Goal: Obtain resource: Download file/media

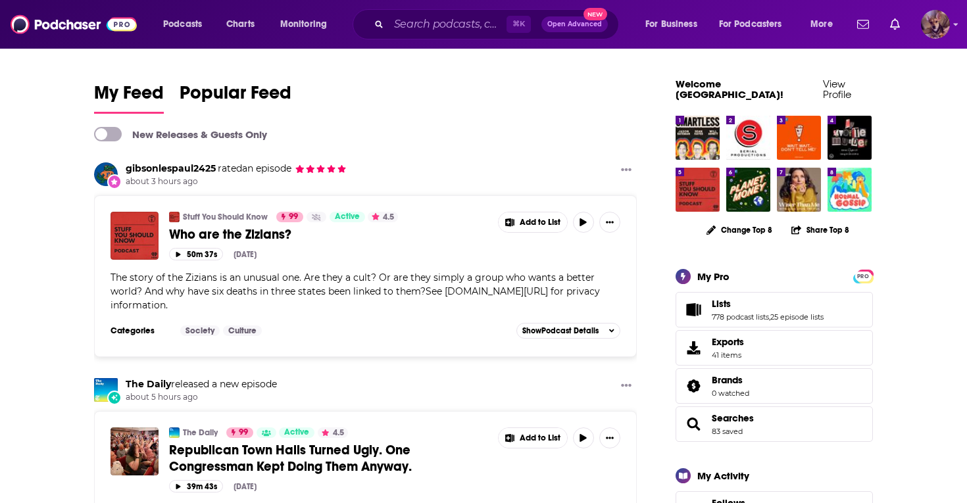
click at [936, 21] on img "Logged in as SydneyDemo" at bounding box center [935, 24] width 29 height 29
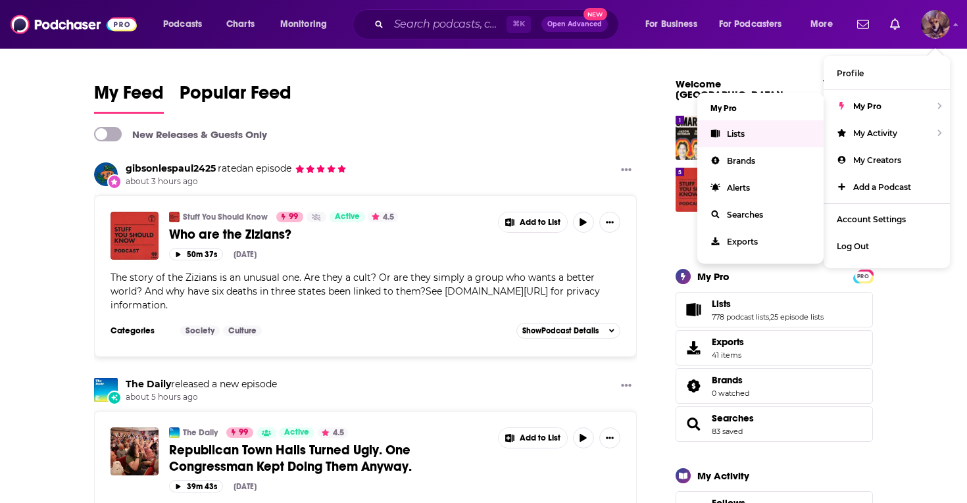
click at [730, 131] on span "Lists" at bounding box center [736, 134] width 18 height 10
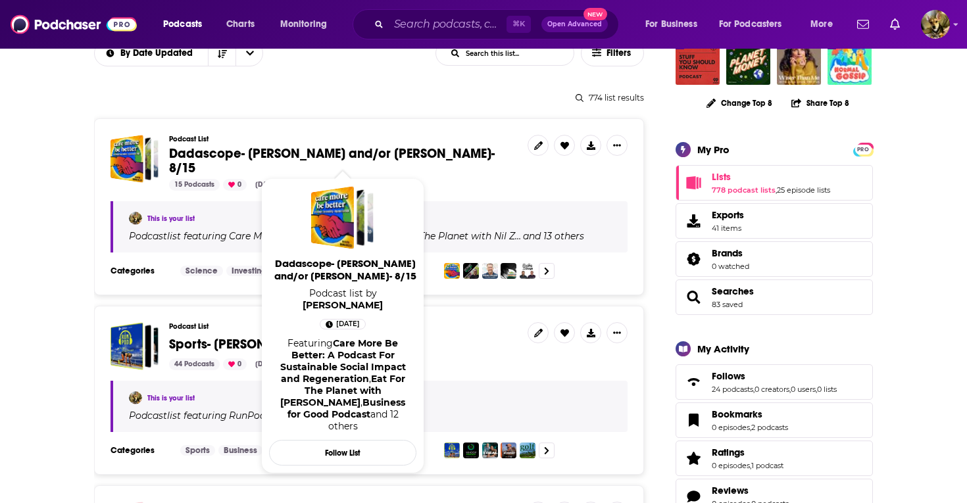
scroll to position [128, 0]
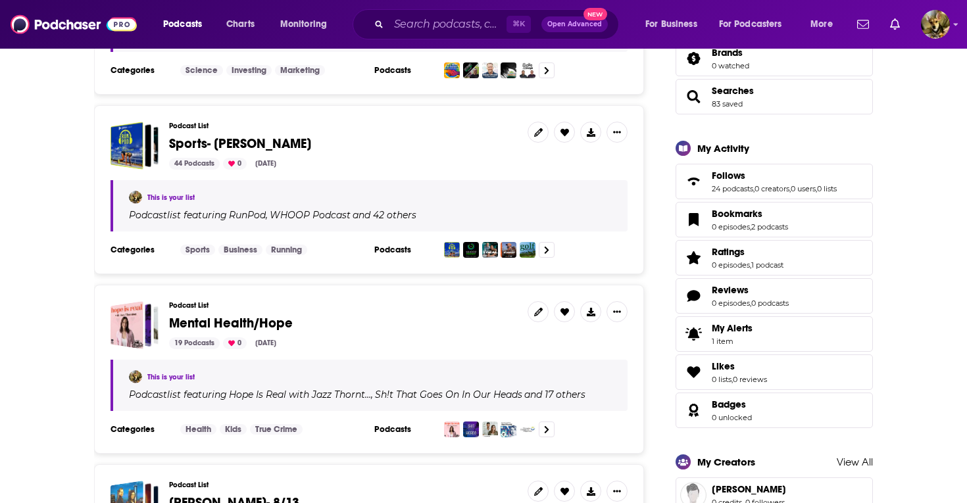
scroll to position [328, 0]
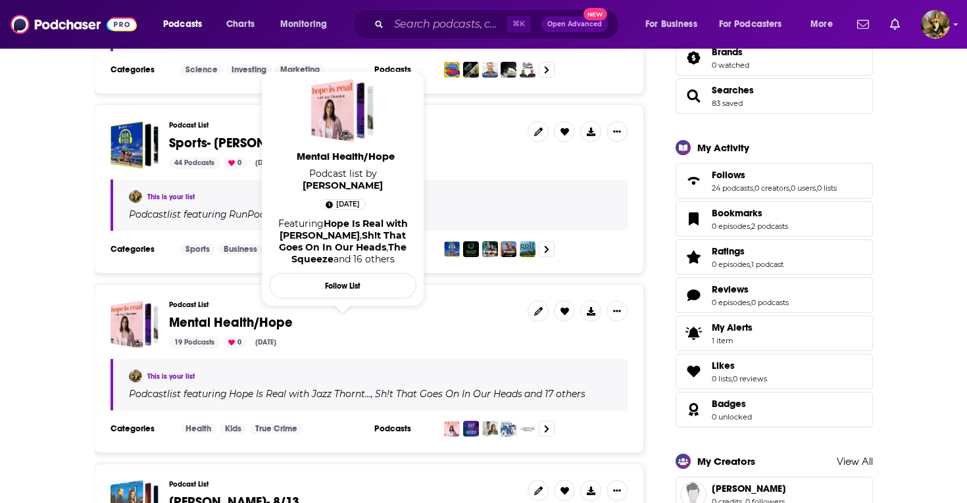
click at [232, 314] on span "Mental Health/Hope" at bounding box center [231, 322] width 124 height 16
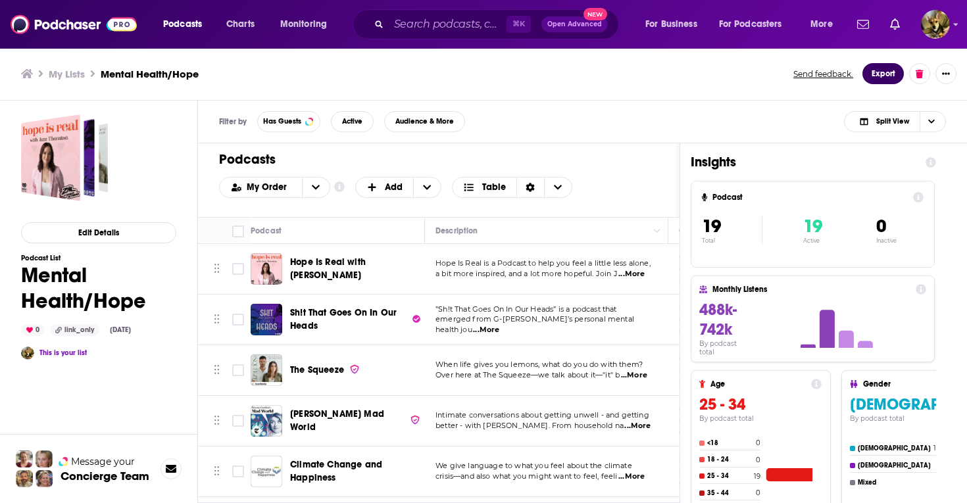
click at [880, 71] on button "Export" at bounding box center [882, 73] width 41 height 21
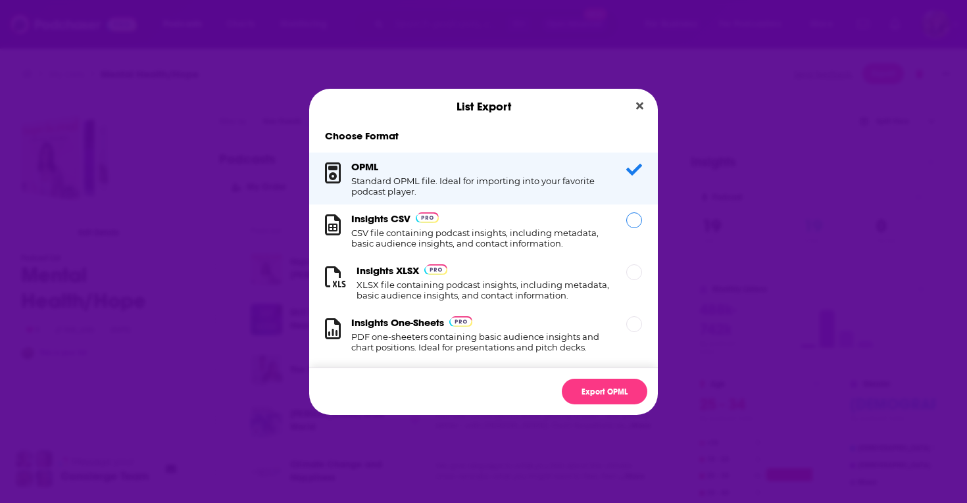
click at [630, 222] on div "Dialog" at bounding box center [634, 220] width 16 height 16
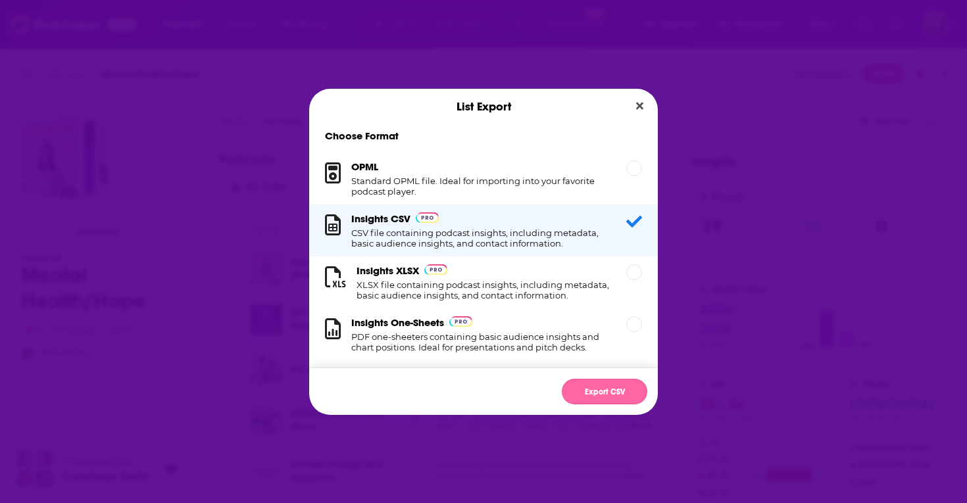
click at [607, 393] on button "Export CSV" at bounding box center [604, 392] width 85 height 26
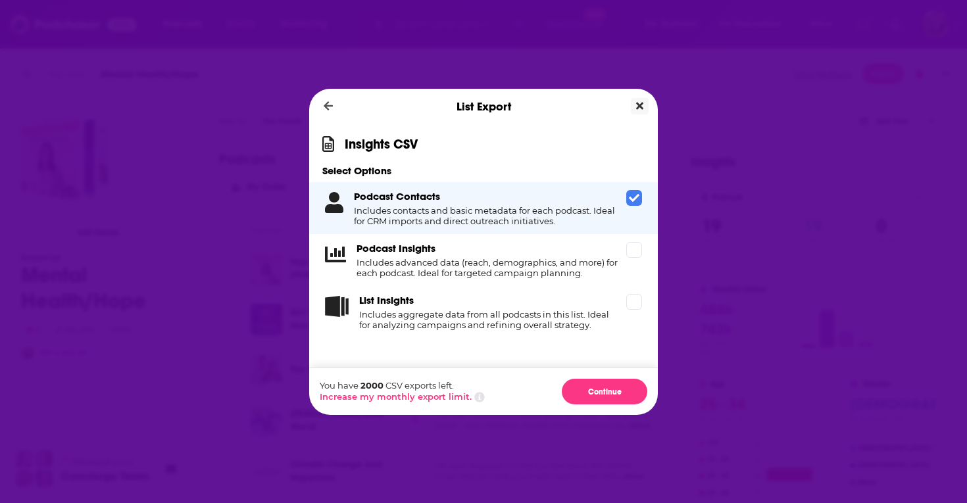
click at [637, 103] on icon "Close" at bounding box center [639, 106] width 7 height 11
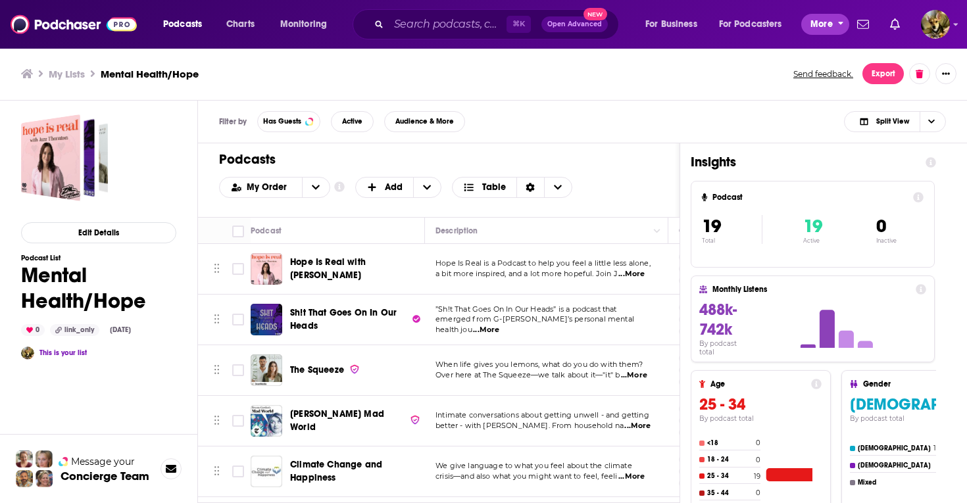
click at [828, 26] on span "More" at bounding box center [821, 24] width 22 height 18
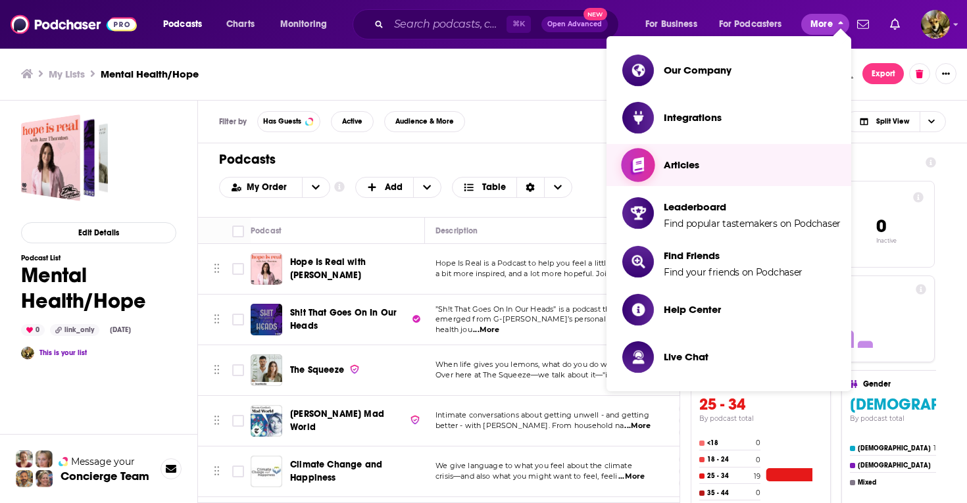
click at [686, 165] on span "Articles" at bounding box center [681, 164] width 36 height 12
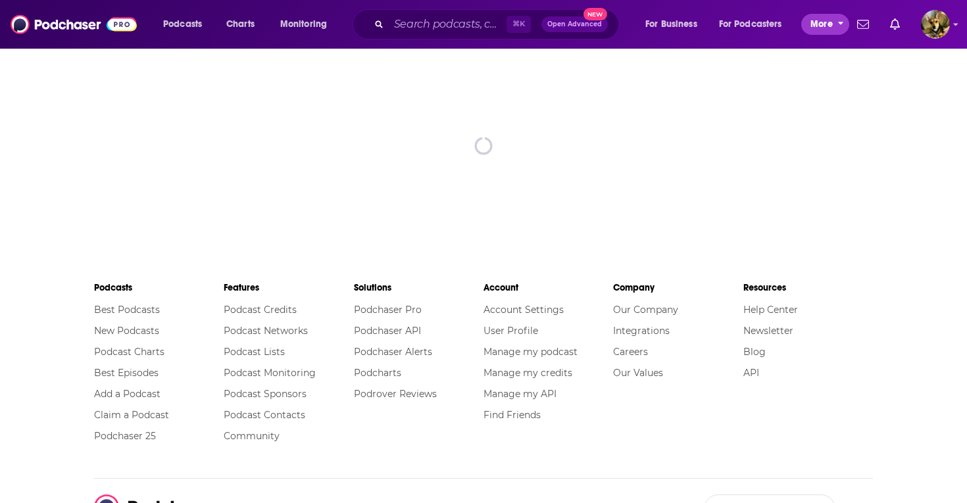
click at [824, 20] on span "More" at bounding box center [821, 24] width 22 height 18
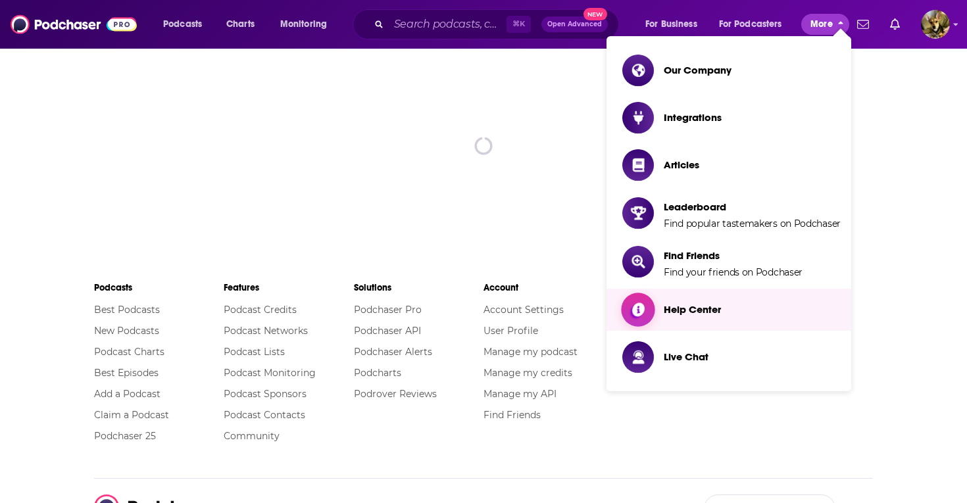
click at [701, 306] on span "Help Center" at bounding box center [691, 309] width 57 height 12
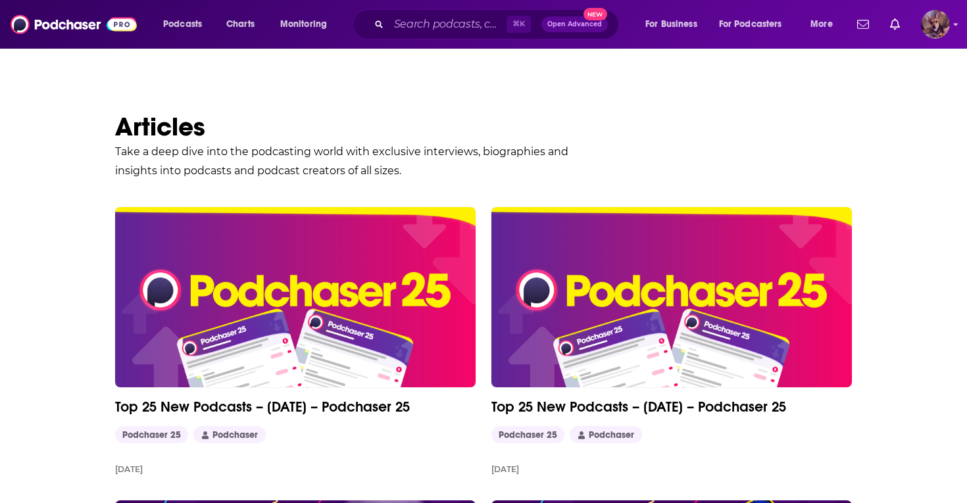
click at [932, 25] on img "Logged in as SydneyDemo" at bounding box center [935, 24] width 29 height 29
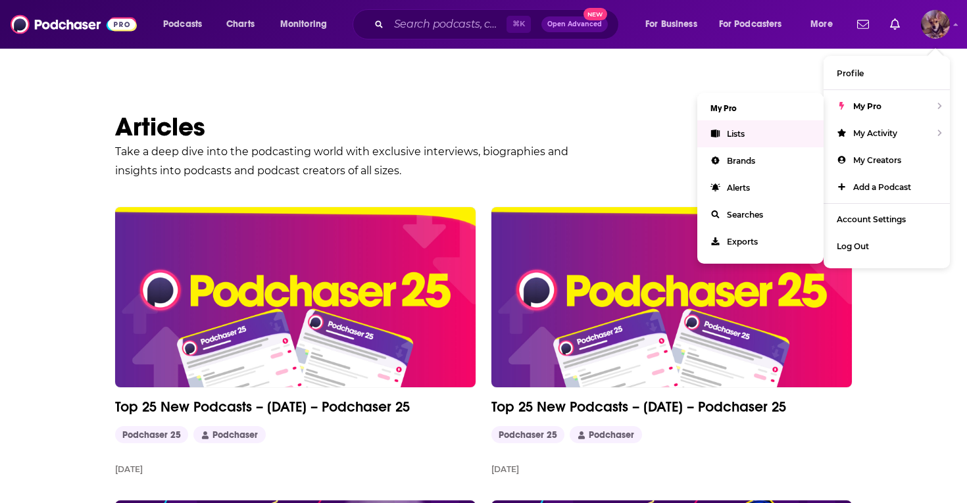
click at [723, 133] on link "Lists" at bounding box center [760, 133] width 126 height 27
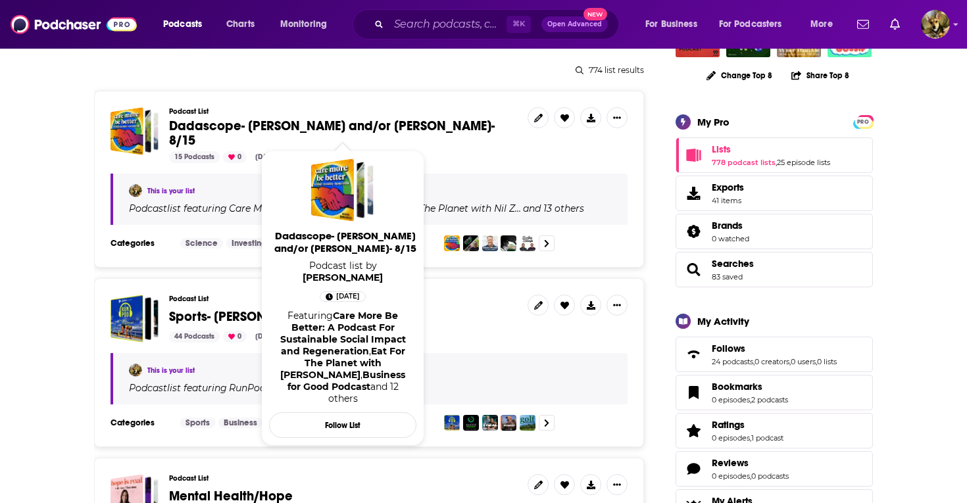
scroll to position [212, 0]
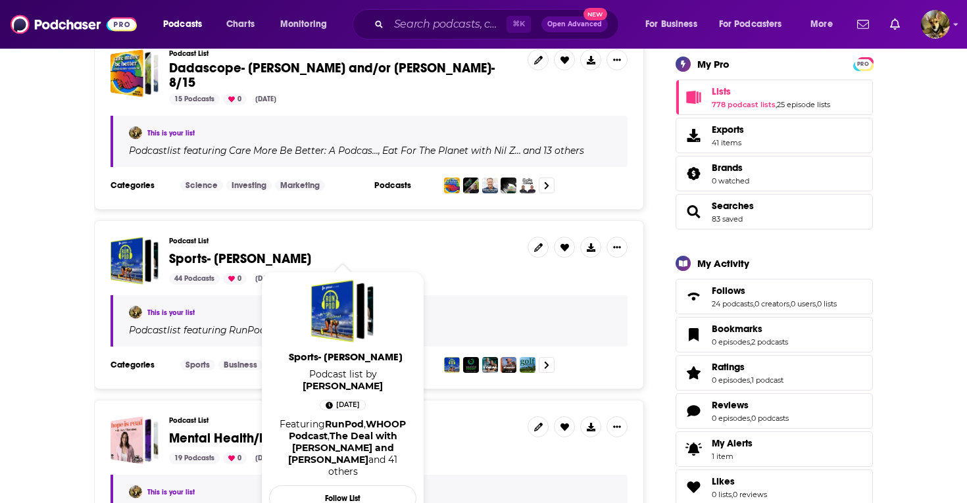
click at [199, 251] on span "Sports- Alex" at bounding box center [240, 259] width 142 height 16
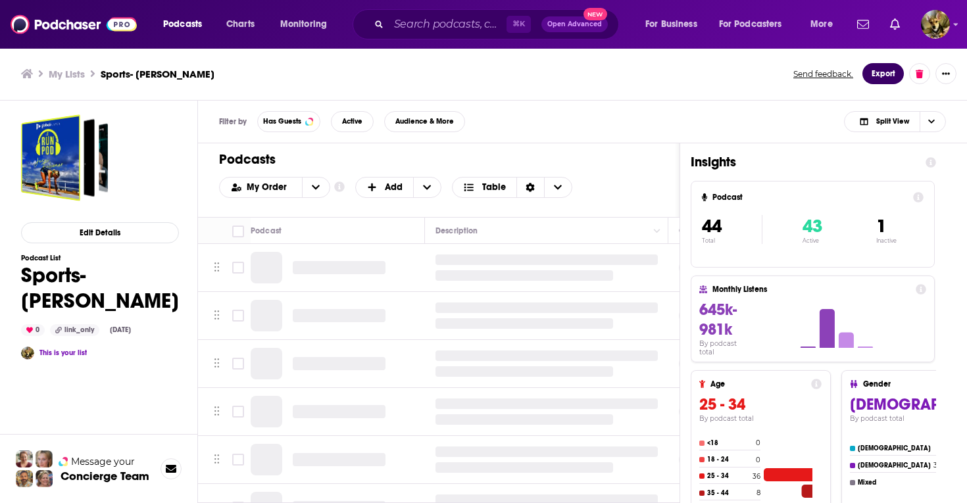
click at [883, 72] on button "Export" at bounding box center [882, 73] width 41 height 21
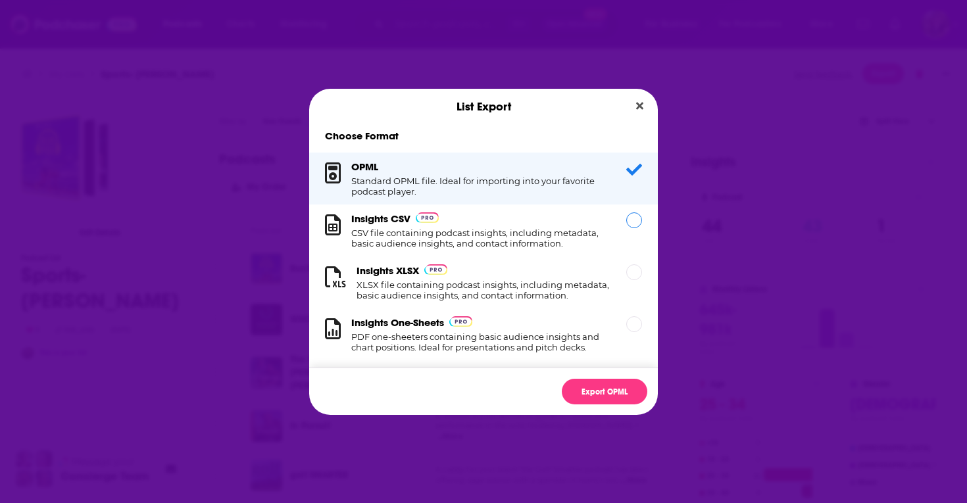
click at [632, 223] on div "Dialog" at bounding box center [634, 220] width 16 height 16
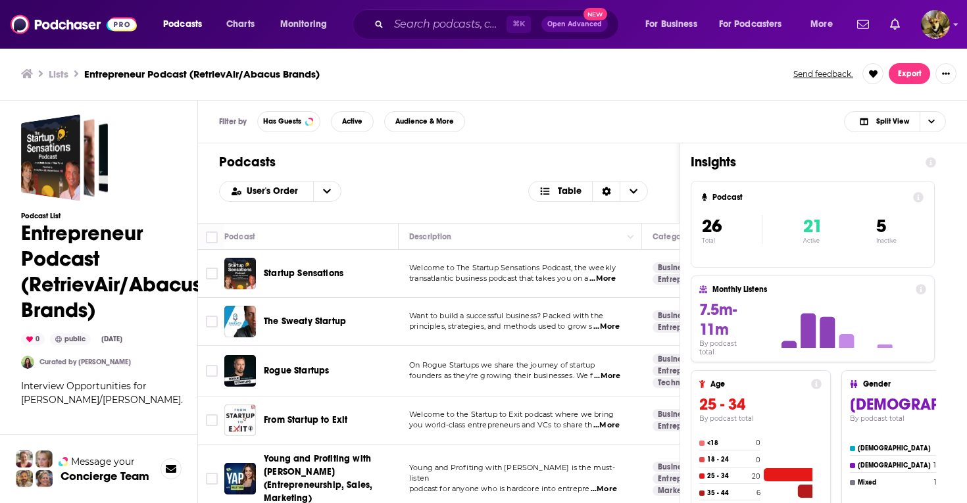
scroll to position [38, 0]
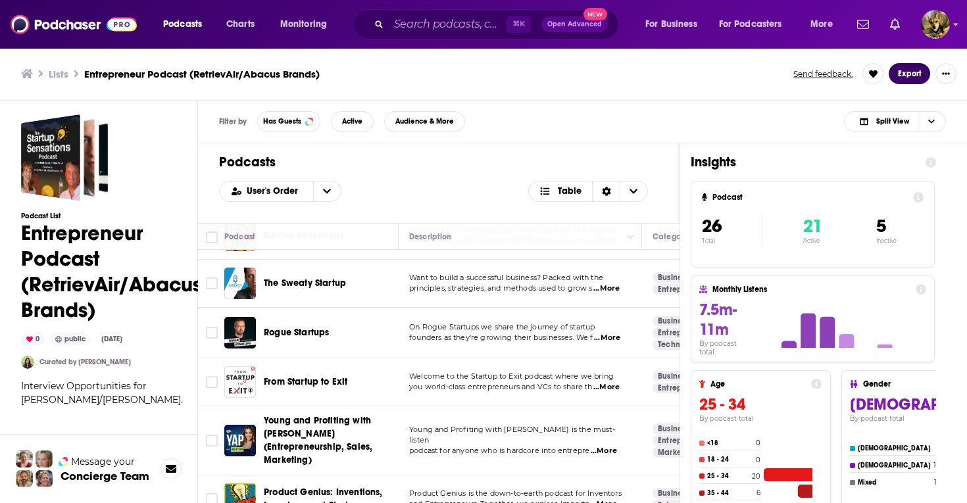
click at [916, 72] on button "Export" at bounding box center [908, 73] width 41 height 21
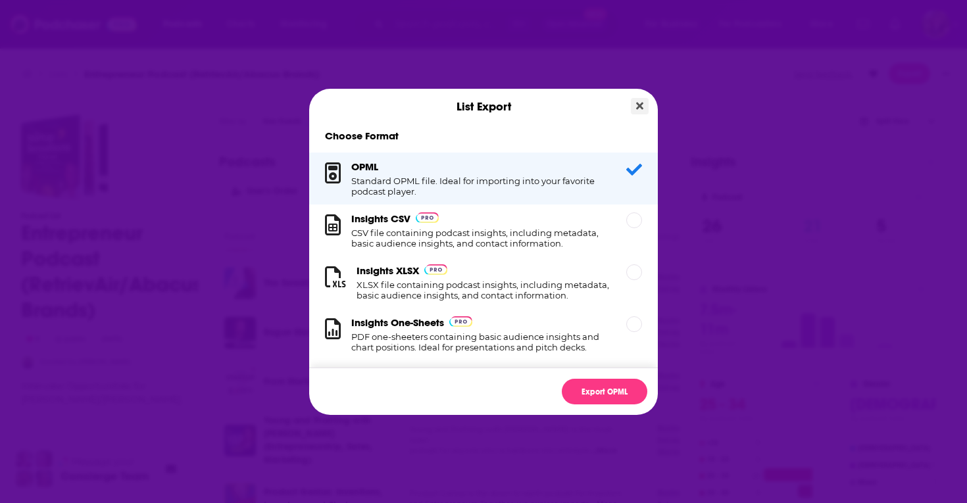
click at [637, 105] on icon "Close" at bounding box center [639, 106] width 7 height 11
